Goal: Check status

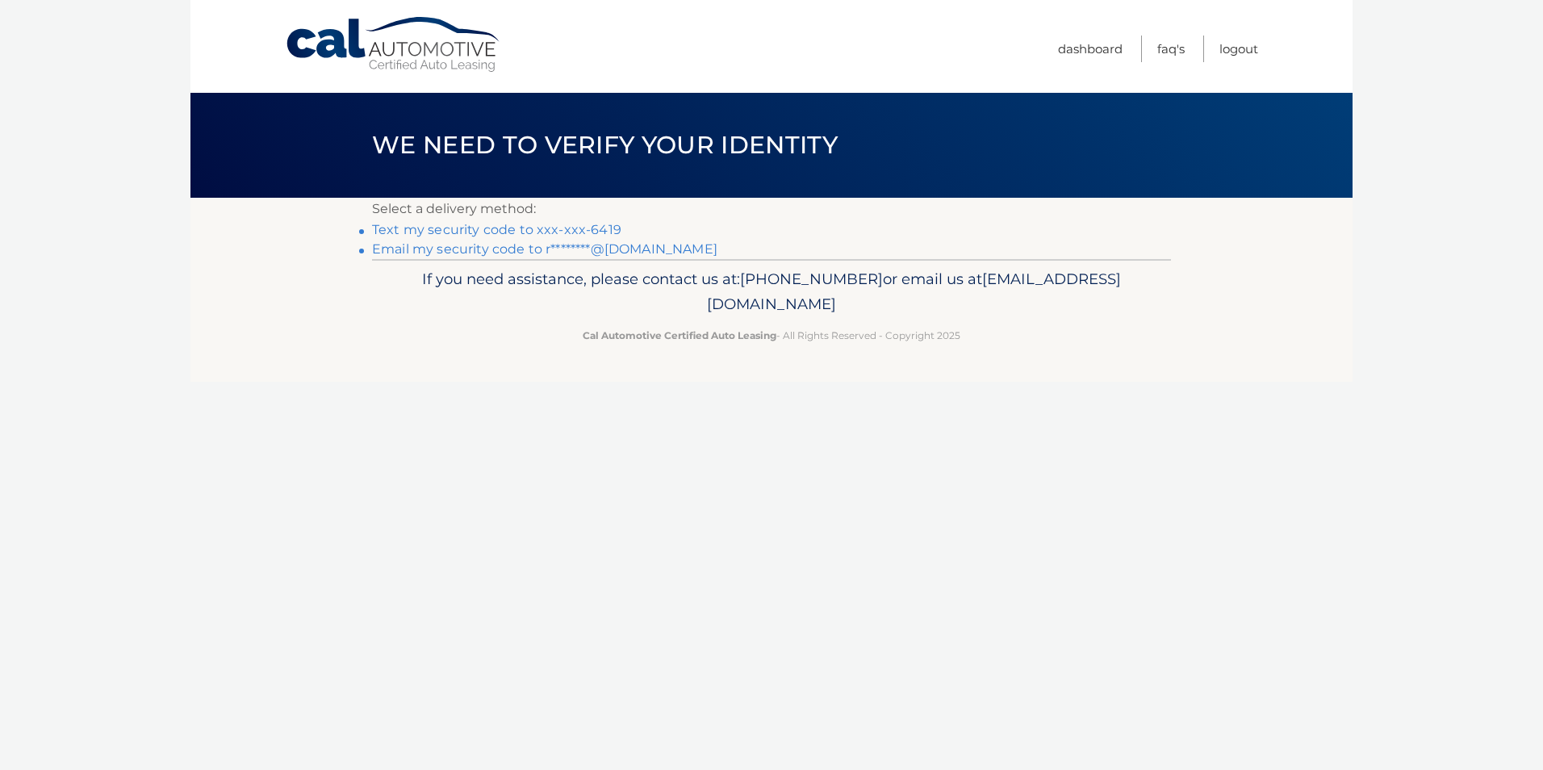
click at [494, 227] on link "Text my security code to xxx-xxx-6419" at bounding box center [496, 229] width 249 height 15
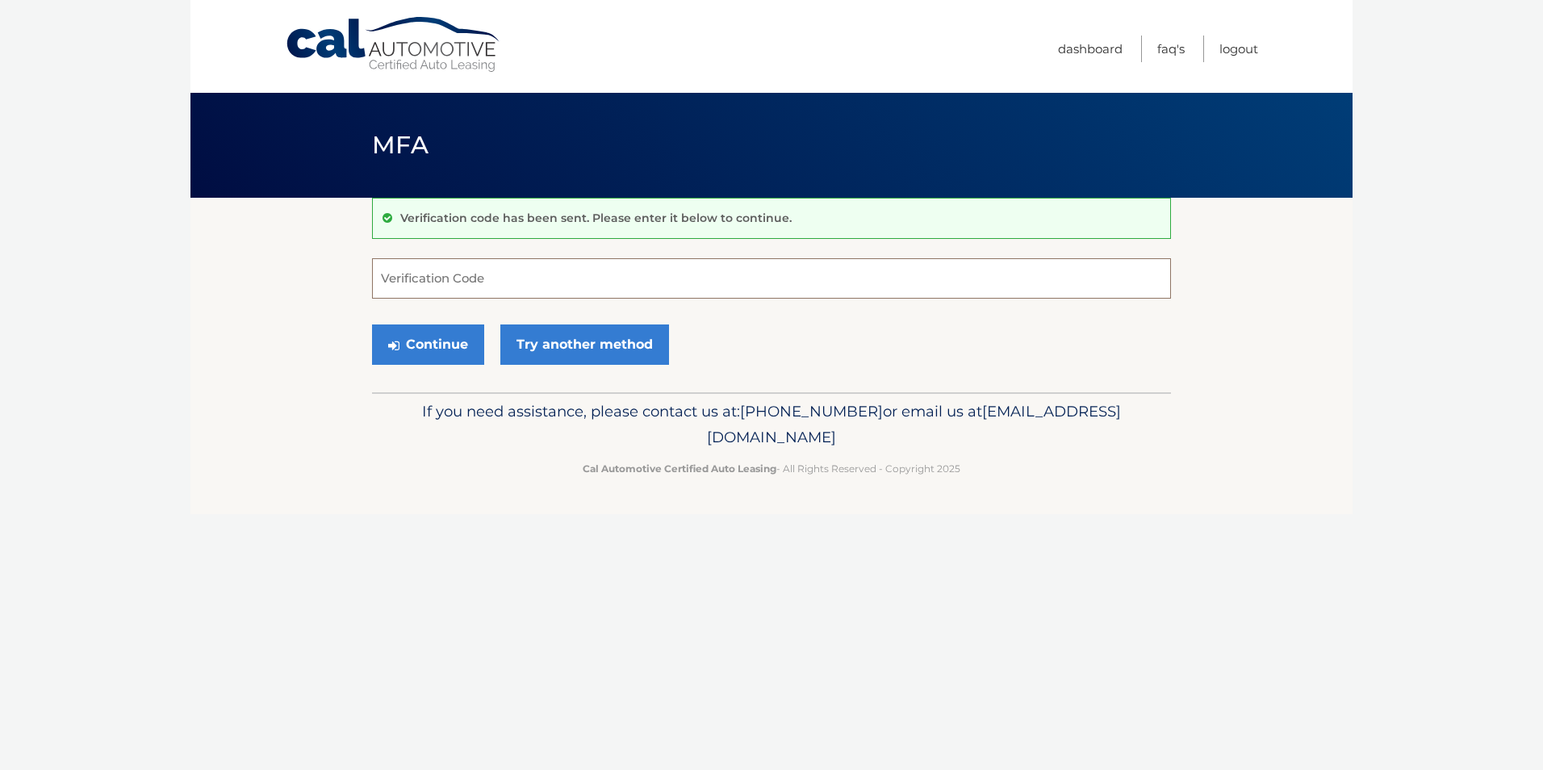
drag, startPoint x: 467, startPoint y: 281, endPoint x: 480, endPoint y: 280, distance: 13.7
click at [468, 281] on input "Verification Code" at bounding box center [771, 278] width 799 height 40
type input "984826"
click at [414, 341] on button "Continue" at bounding box center [428, 345] width 112 height 40
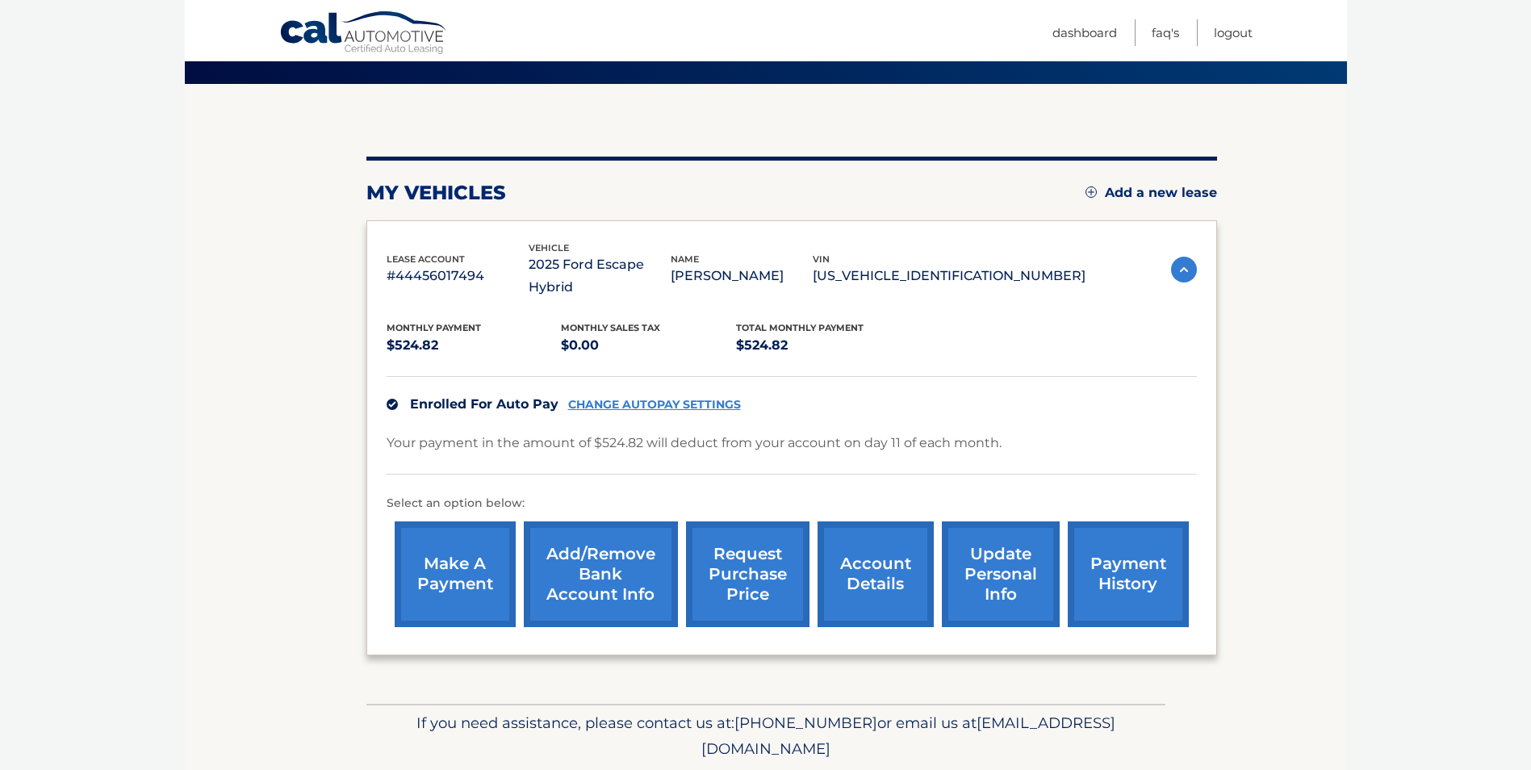
scroll to position [147, 0]
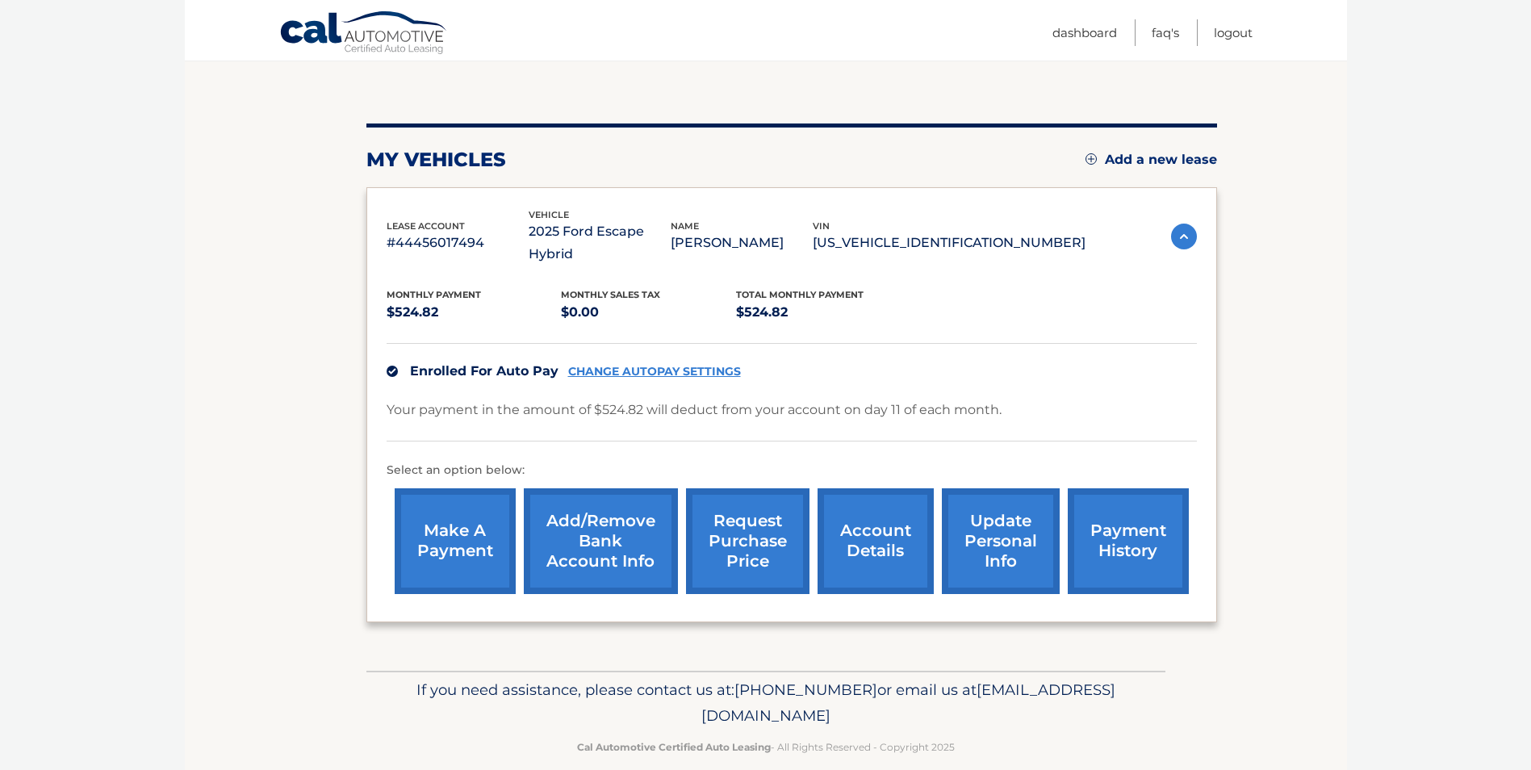
click at [1124, 511] on link "payment history" at bounding box center [1128, 541] width 121 height 106
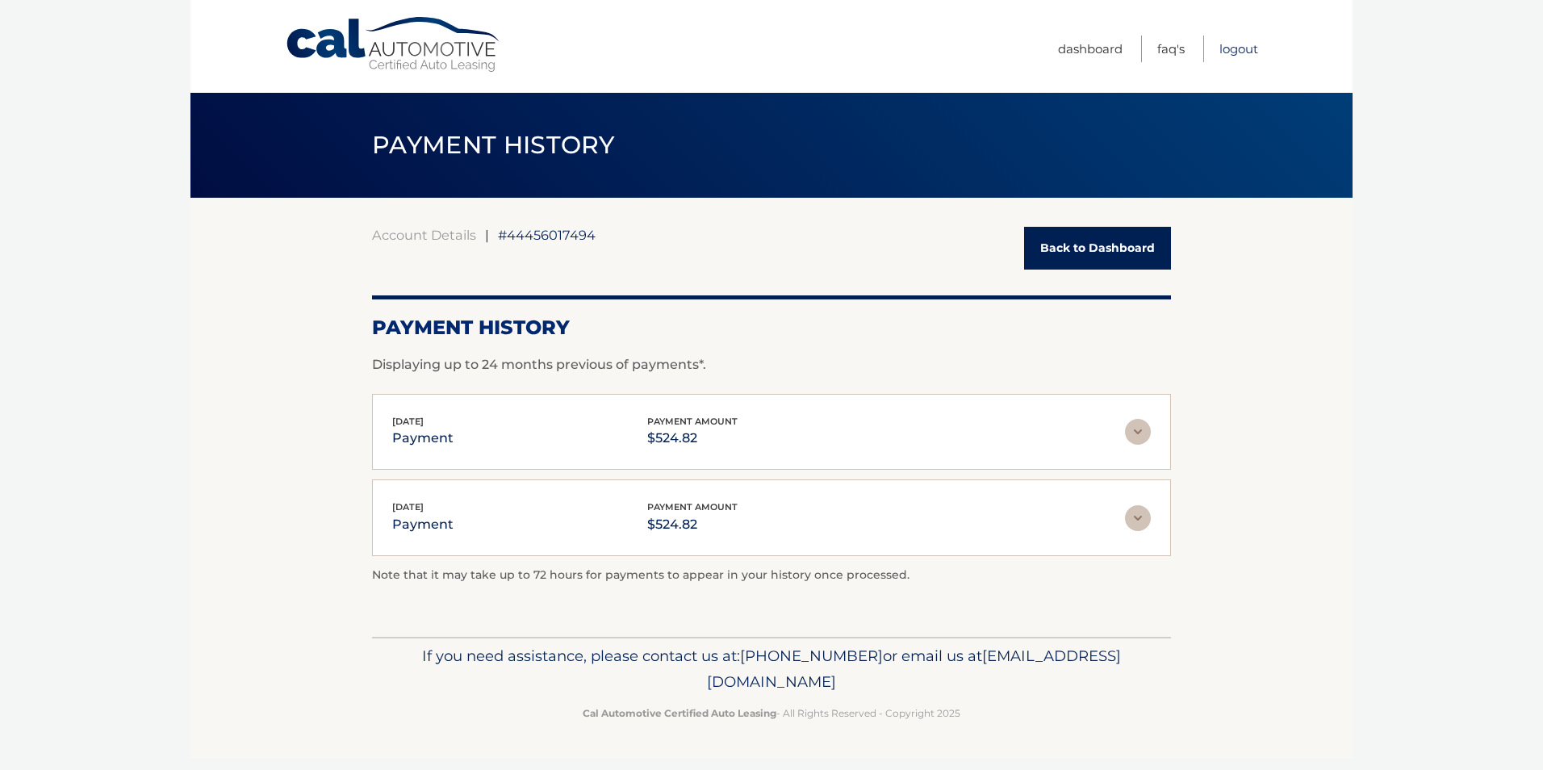
click at [1242, 44] on link "Logout" at bounding box center [1239, 49] width 39 height 27
